Goal: Use online tool/utility

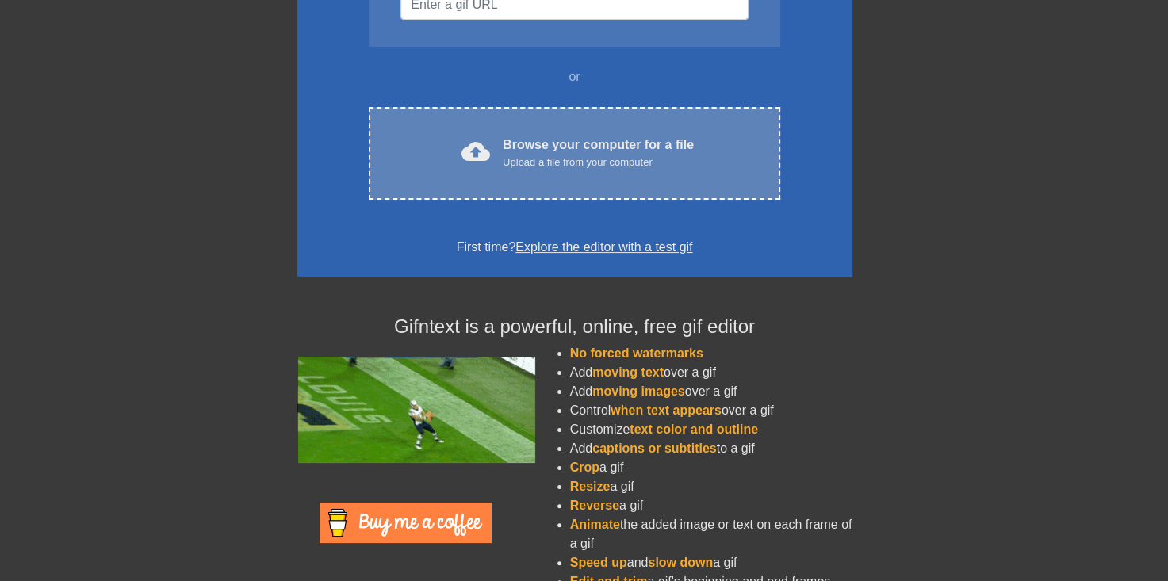
scroll to position [185, 0]
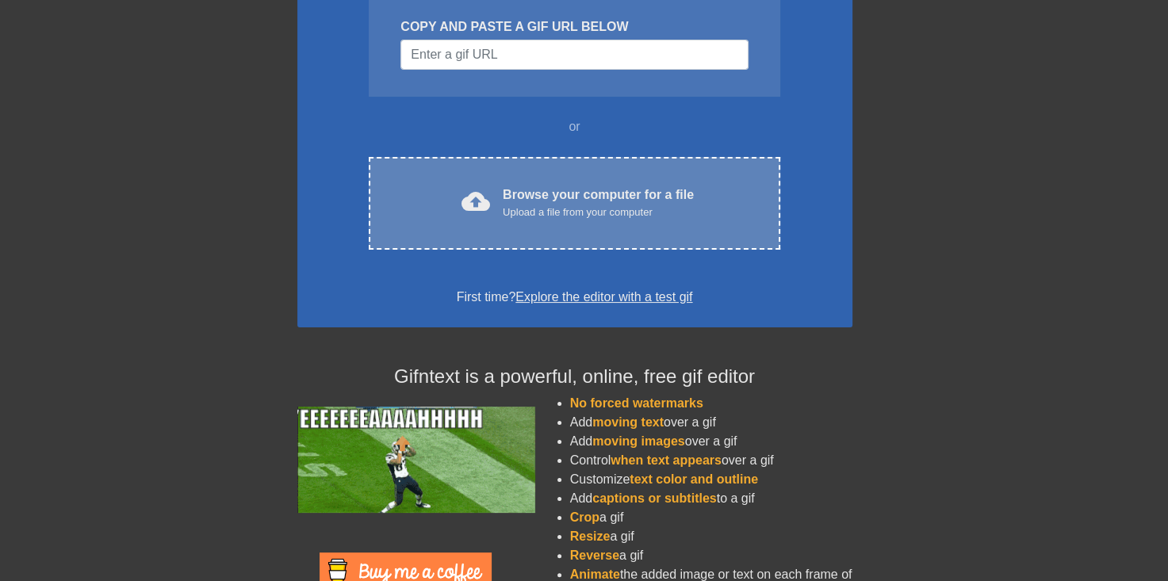
click at [635, 205] on div "Upload a file from your computer" at bounding box center [598, 213] width 191 height 16
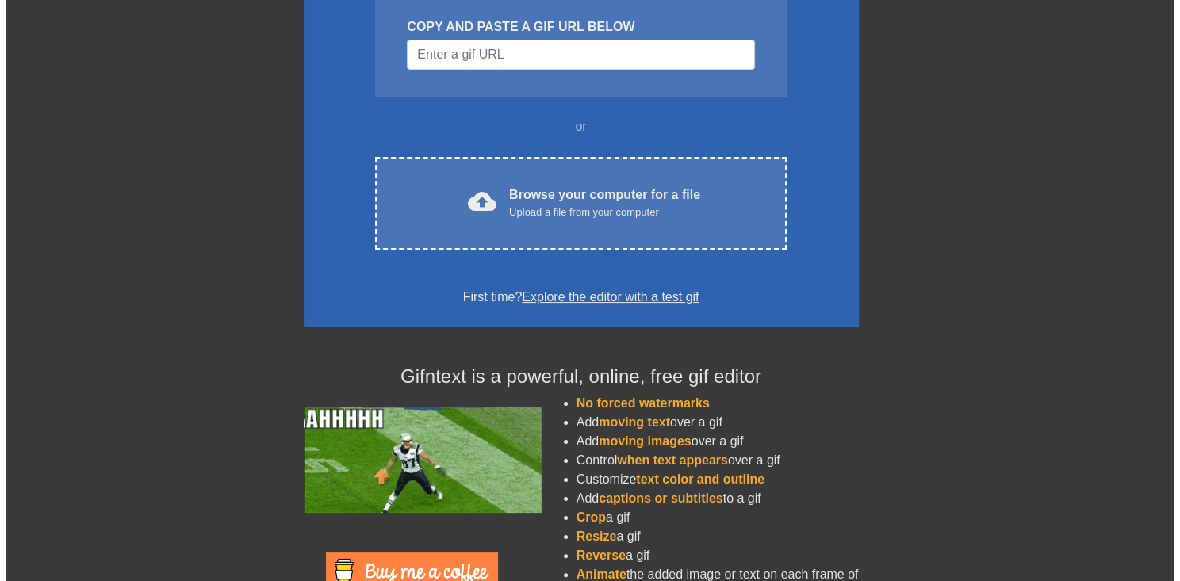
scroll to position [0, 0]
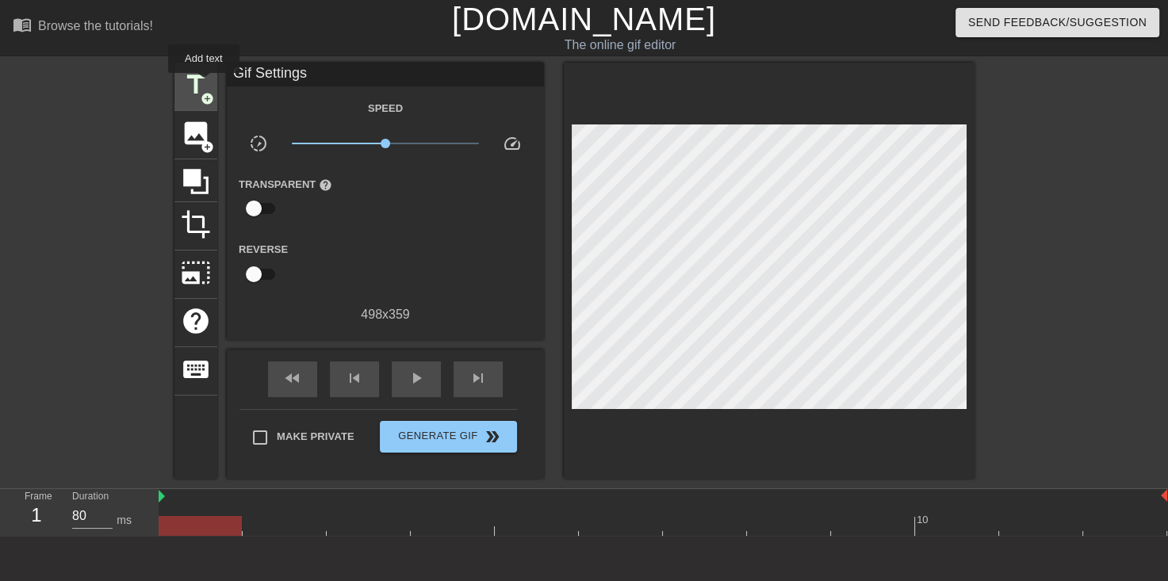
click at [204, 84] on span "title" at bounding box center [196, 85] width 30 height 30
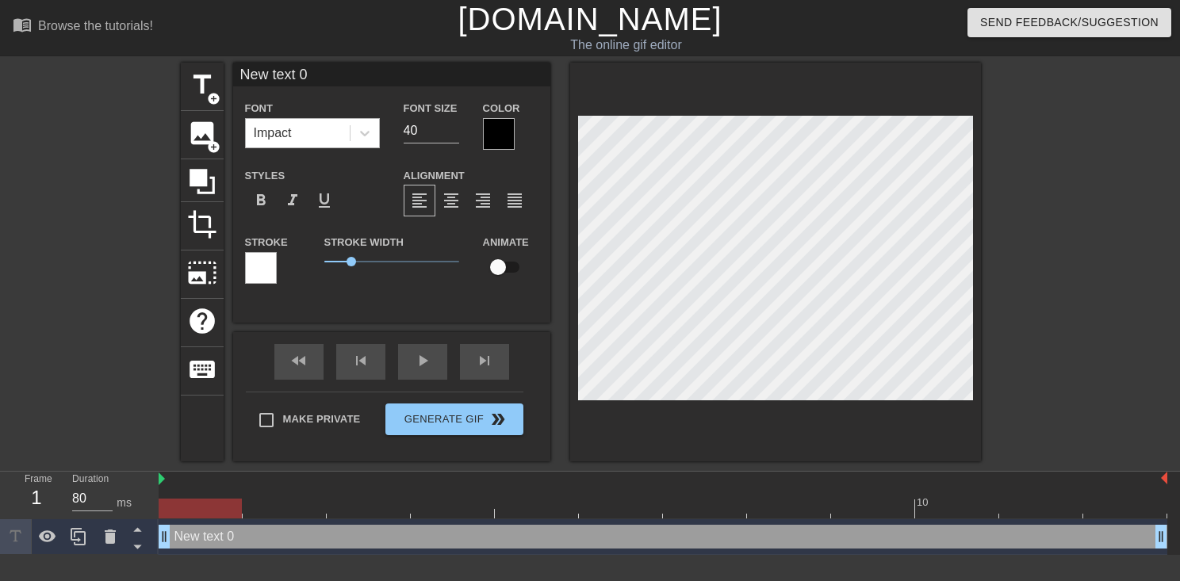
click at [332, 127] on div "Impact" at bounding box center [298, 133] width 104 height 29
drag, startPoint x: 320, startPoint y: 129, endPoint x: 248, endPoint y: 130, distance: 72.2
click at [249, 130] on div "Impact" at bounding box center [298, 133] width 104 height 29
click at [317, 76] on input "New text 0" at bounding box center [391, 75] width 317 height 24
drag, startPoint x: 317, startPoint y: 76, endPoint x: 200, endPoint y: 79, distance: 117.4
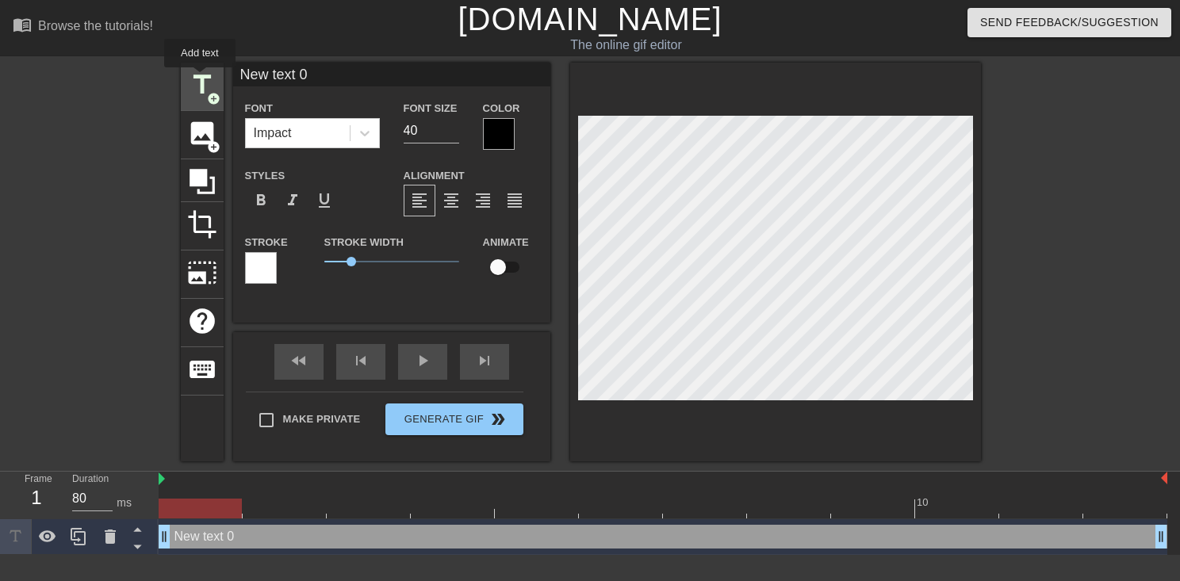
click at [200, 79] on div "title add_circle image add_circle crop photo_size_select_large help keyboard Ne…" at bounding box center [581, 262] width 800 height 399
type input "ssss"
type textarea "ssss"
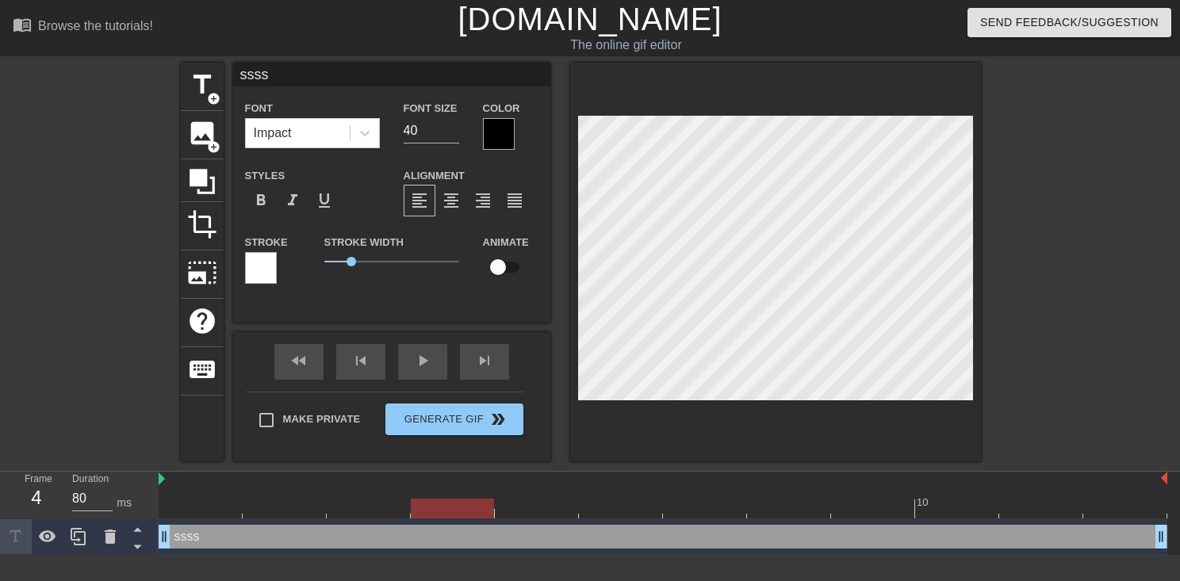
type input "ssss s"
type textarea "ssss s"
type input "ssss ss"
type textarea "ssss ss"
type input "ssss sss"
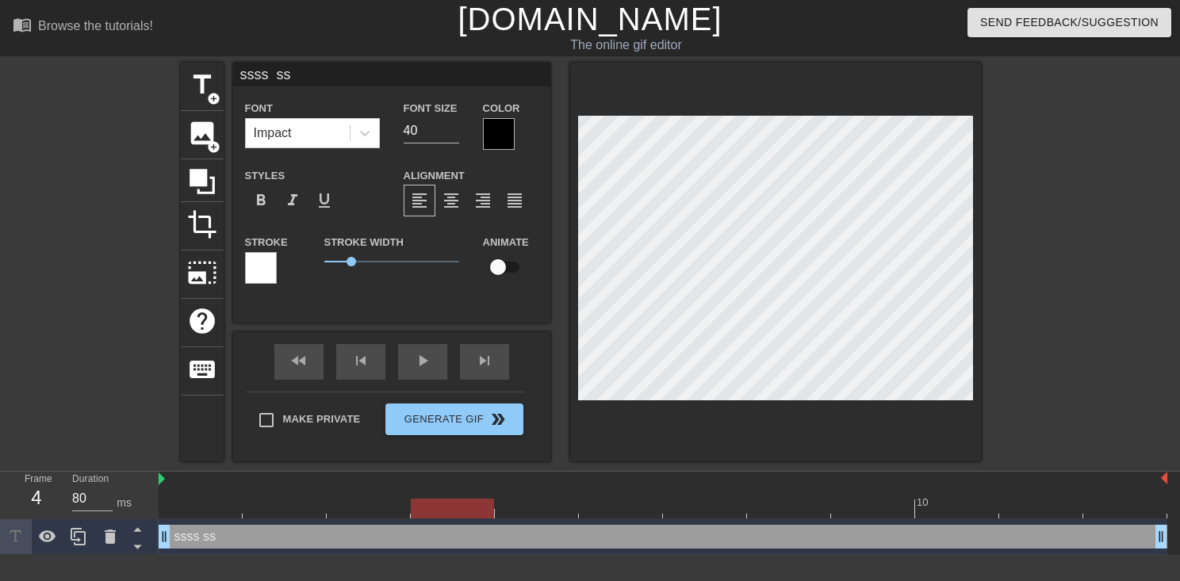
type textarea "ssss sss"
type input "ssss ssss"
type textarea "ssss ssss"
type input "ssss ssss"
type textarea "ssss ssss"
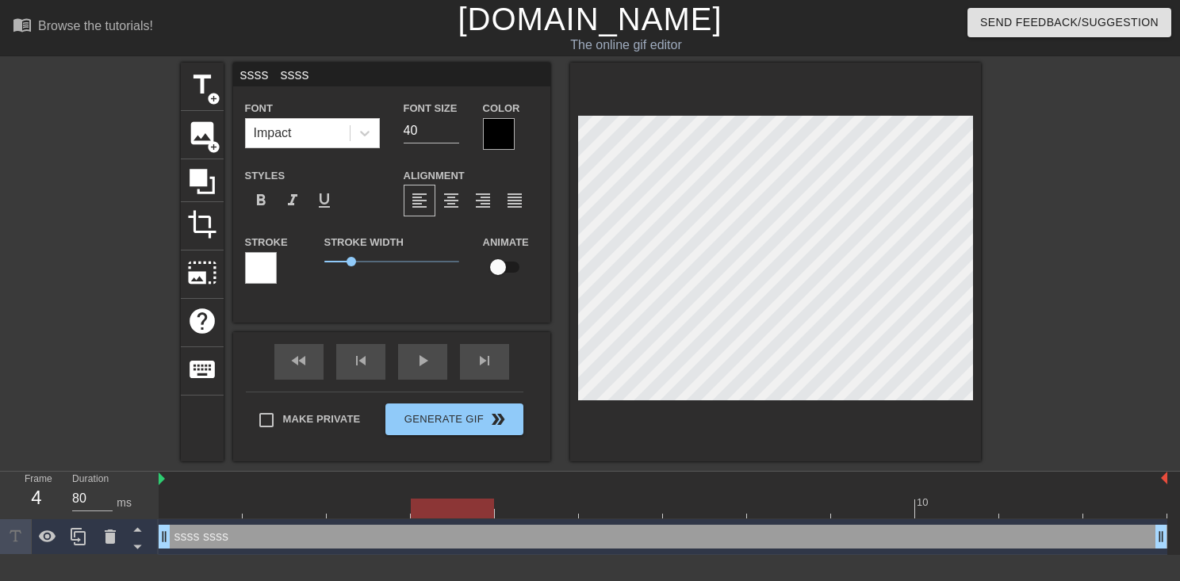
type input "ssss ssss"
type textarea "ssss ssss"
type input "ssss ssss"
type textarea "ssss ssss"
type input "ssss ssss"
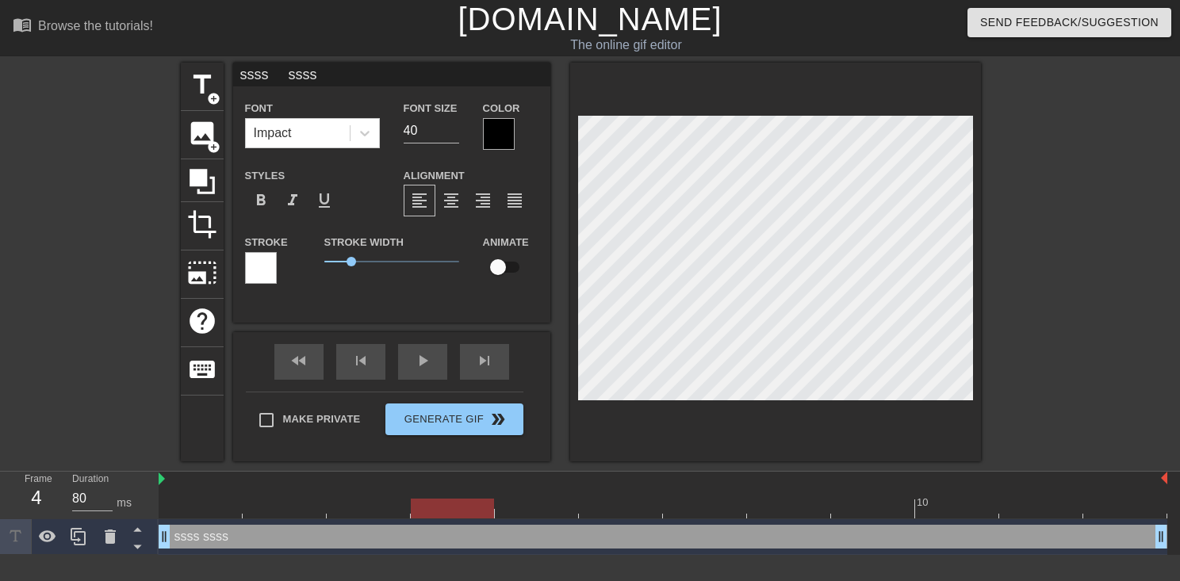
type textarea "ssss ssss"
type input "ssss ssss"
type textarea "ssss ssss"
click at [1028, 333] on div "title add_circle image add_circle crop photo_size_select_large help keyboard ss…" at bounding box center [590, 262] width 1180 height 399
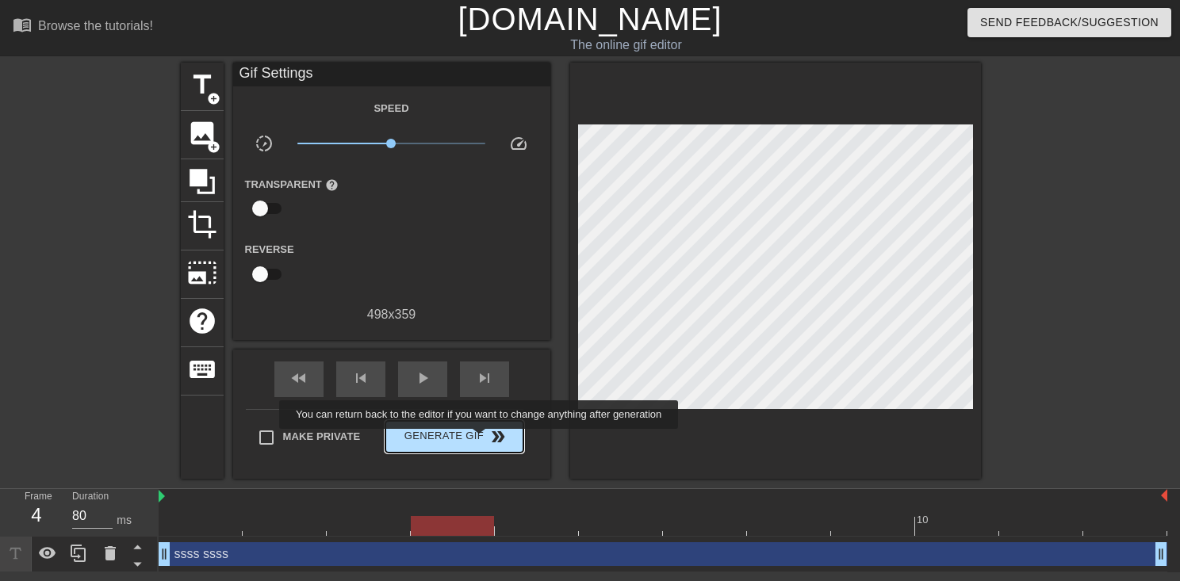
click at [481, 439] on span "Generate Gif double_arrow" at bounding box center [454, 437] width 125 height 19
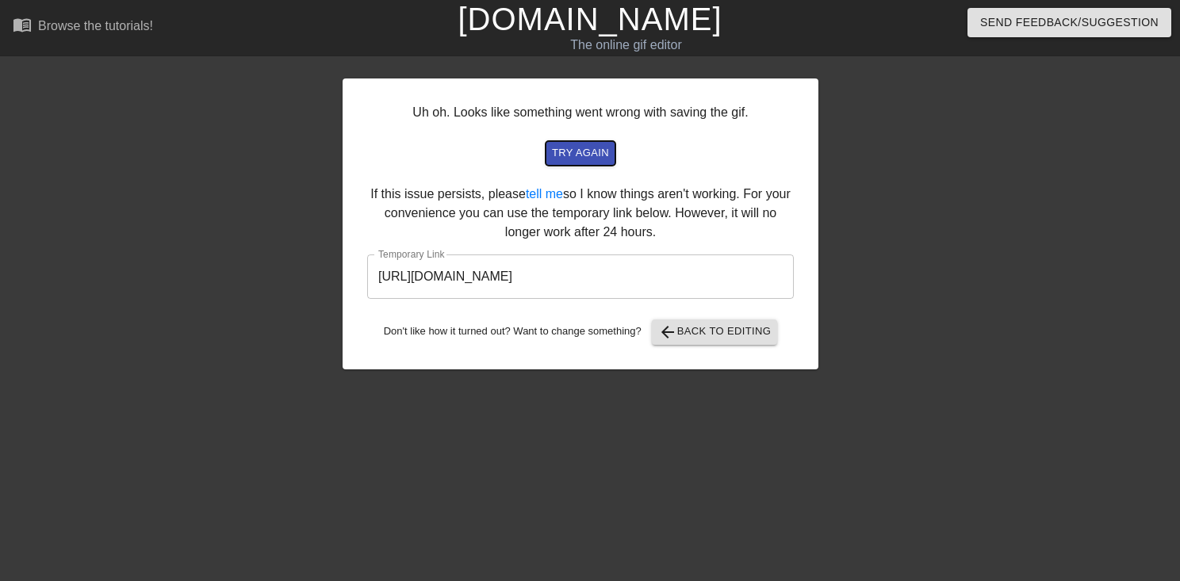
click at [596, 152] on span "try again" at bounding box center [580, 153] width 57 height 18
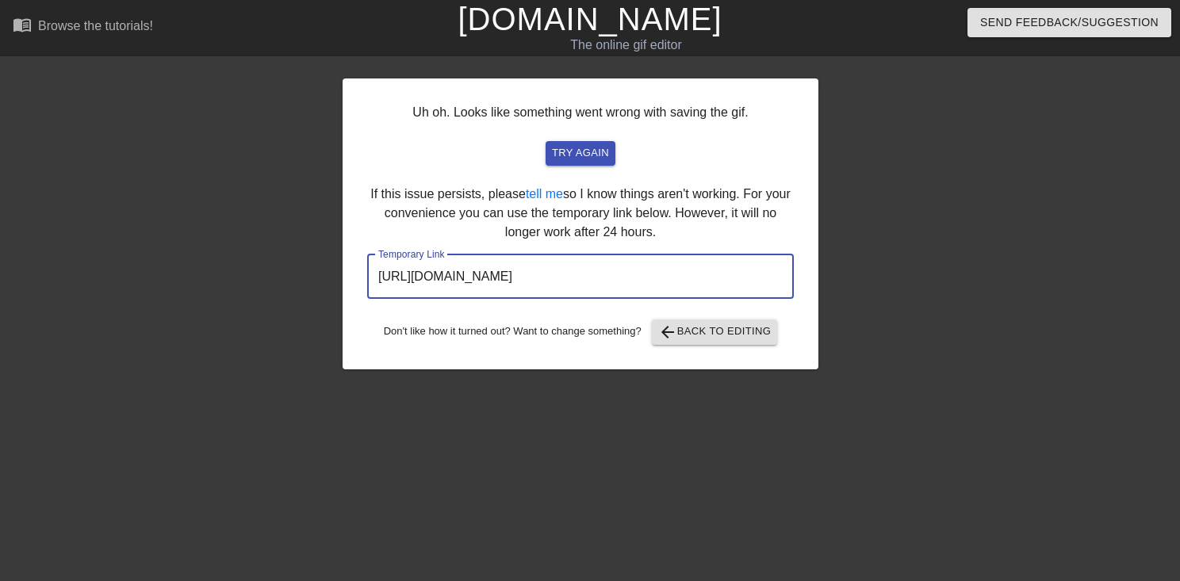
click at [734, 286] on input "[URL][DOMAIN_NAME]" at bounding box center [580, 277] width 427 height 44
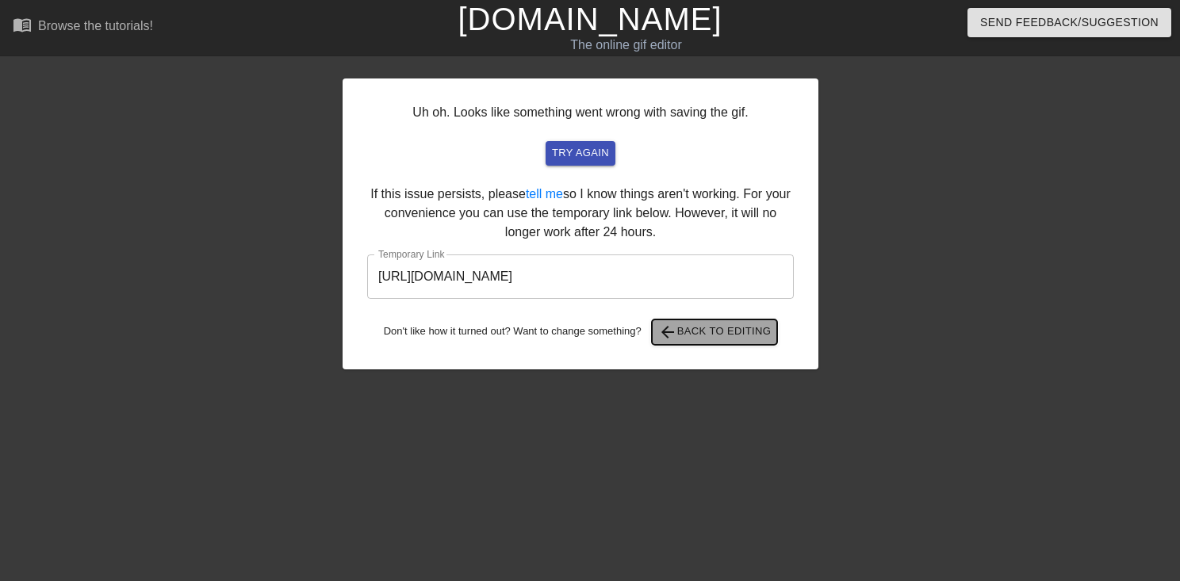
click at [727, 336] on span "arrow_back Back to Editing" at bounding box center [714, 332] width 113 height 19
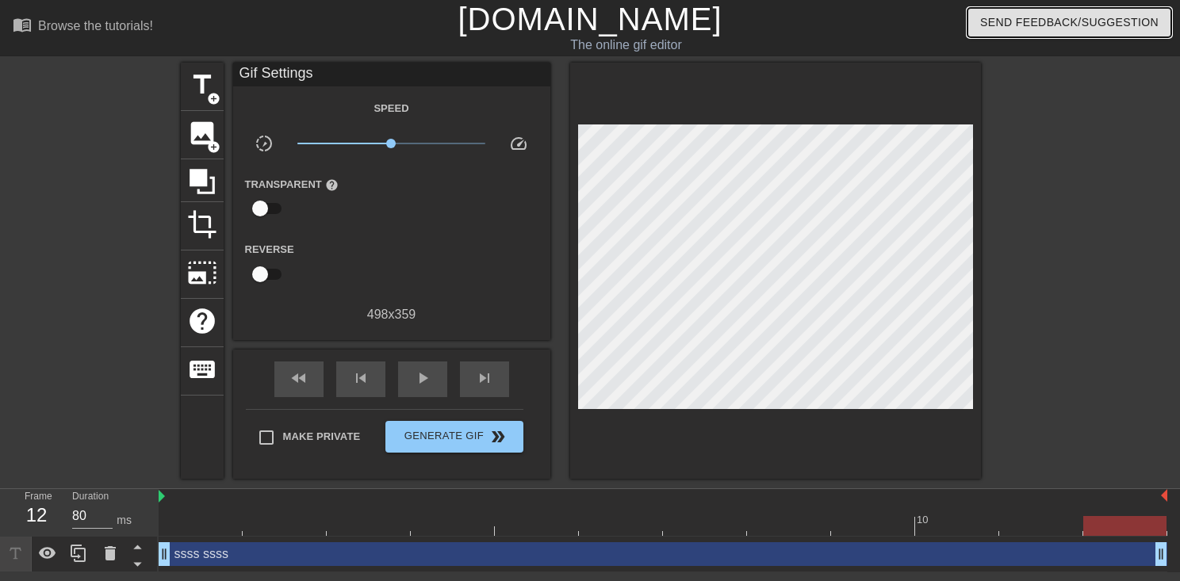
click at [1030, 26] on span "Send Feedback/Suggestion" at bounding box center [1069, 23] width 178 height 20
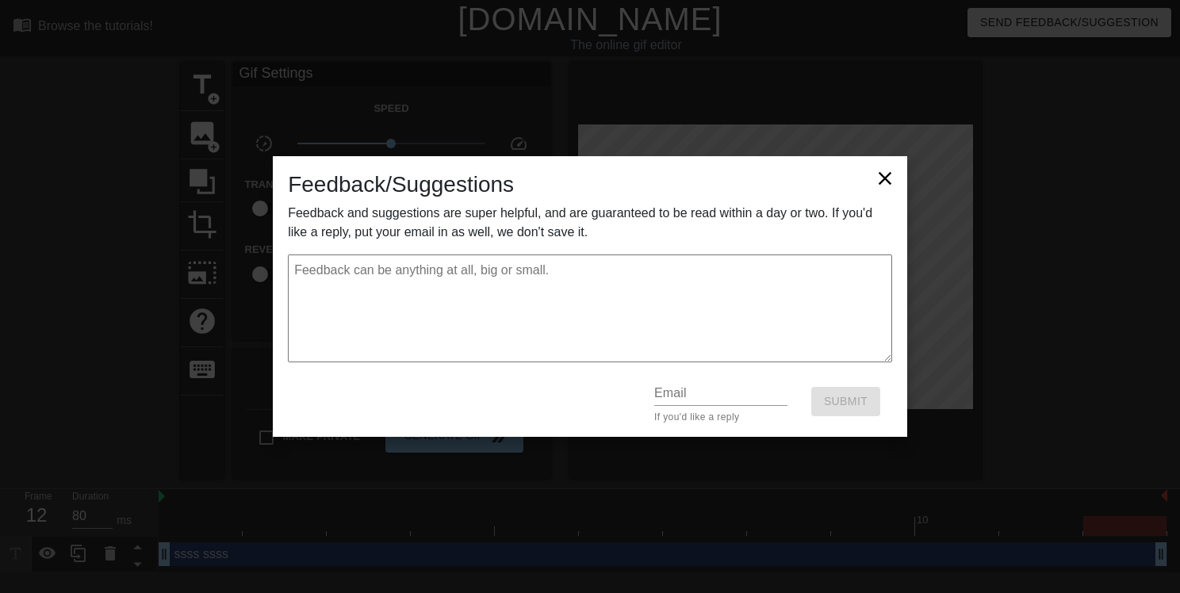
click at [688, 393] on input "text" at bounding box center [720, 393] width 133 height 25
click at [887, 178] on icon at bounding box center [885, 178] width 22 height 22
type textarea "x"
